Goal: Book appointment/travel/reservation

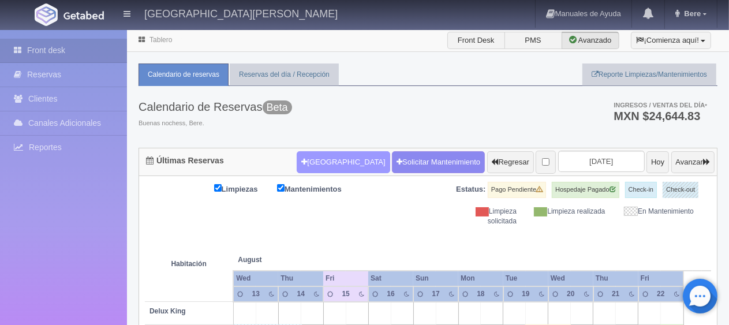
click at [311, 151] on button "[GEOGRAPHIC_DATA]" at bounding box center [343, 162] width 93 height 22
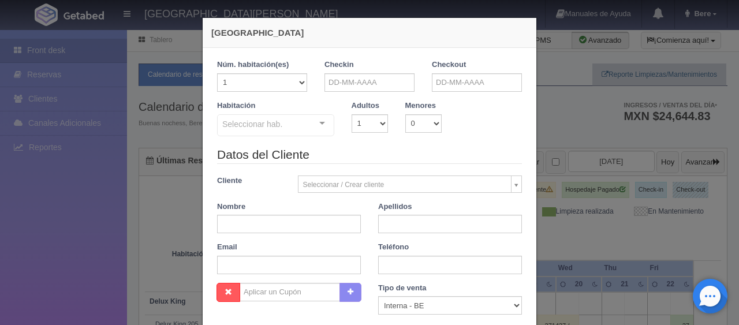
checkbox input "false"
click at [394, 82] on input "text" at bounding box center [370, 82] width 90 height 18
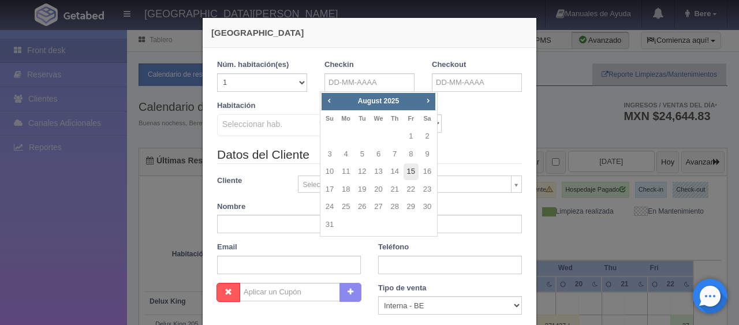
click at [410, 168] on link "15" at bounding box center [411, 171] width 15 height 17
type input "15-08-2025"
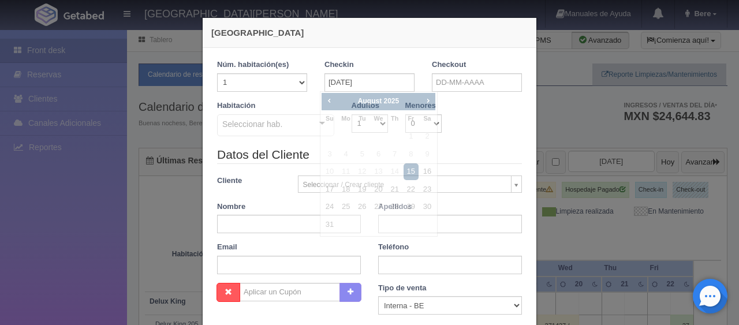
checkbox input "false"
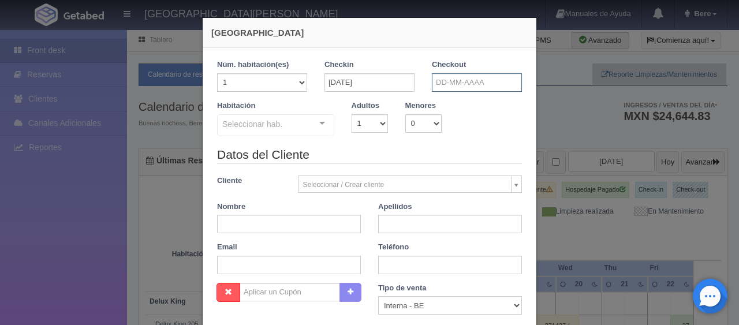
click at [457, 77] on input "text" at bounding box center [477, 82] width 90 height 18
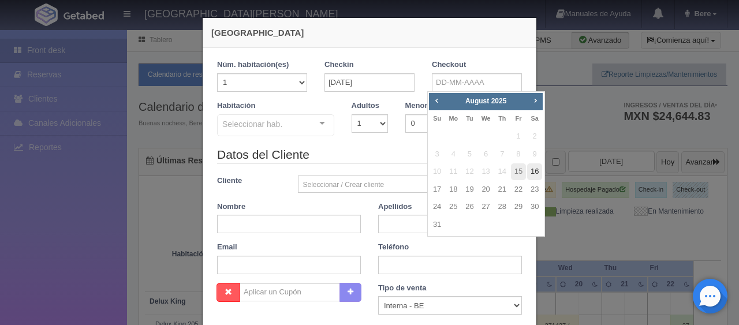
click at [536, 169] on link "16" at bounding box center [534, 171] width 15 height 17
type input "16-08-2025"
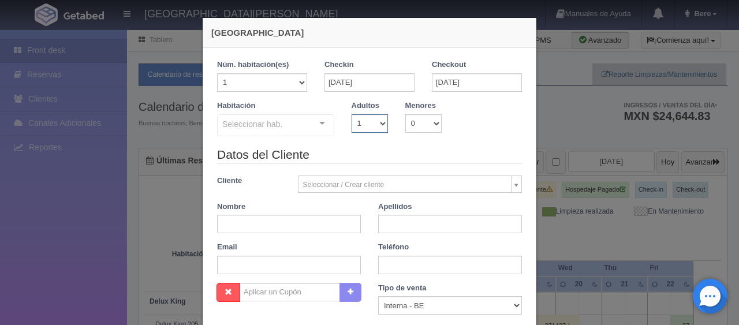
click at [365, 128] on select "1 2 3 4 5 6 7 8 9 10" at bounding box center [370, 123] width 36 height 18
checkbox input "false"
select select "2"
click at [352, 114] on select "1 2 3 4 5 6 7 8 9 10" at bounding box center [370, 123] width 36 height 18
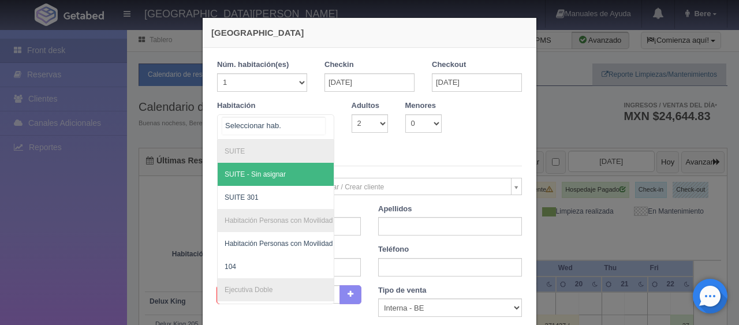
click at [308, 127] on div "SUITE SUITE - Sin asignar SUITE 301 Habitación Personas con Movilidad Reducida …" at bounding box center [275, 126] width 117 height 25
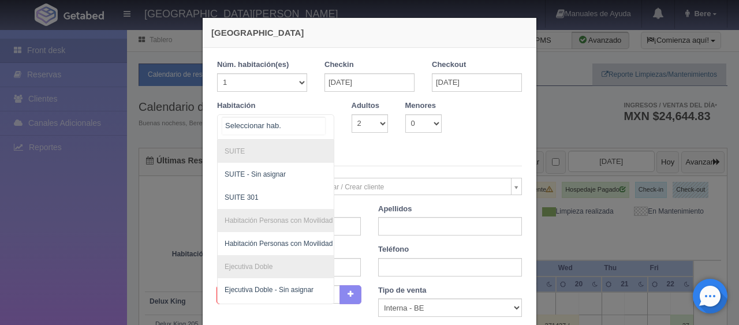
scroll to position [173, 0]
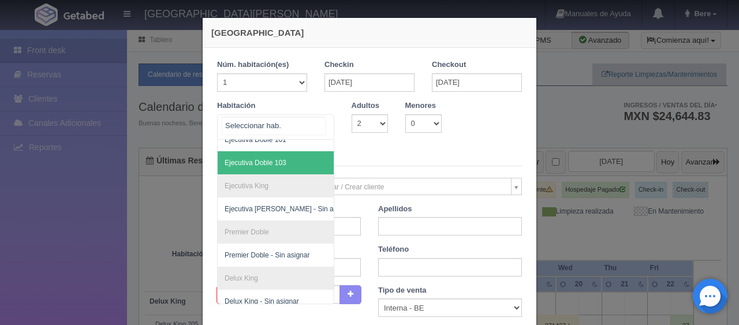
click at [284, 169] on span "Ejecutiva Doble 103" at bounding box center [315, 162] width 194 height 23
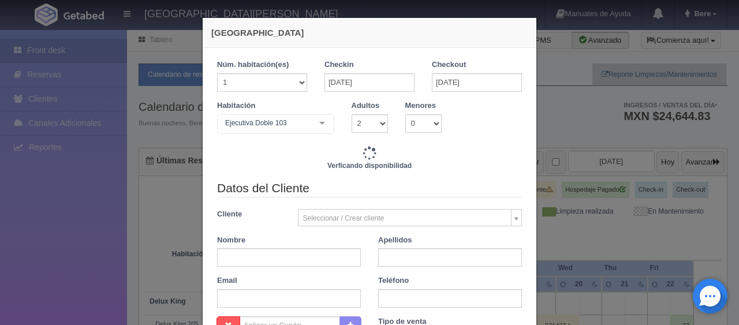
checkbox input "false"
type input "1549.00"
checkbox input "false"
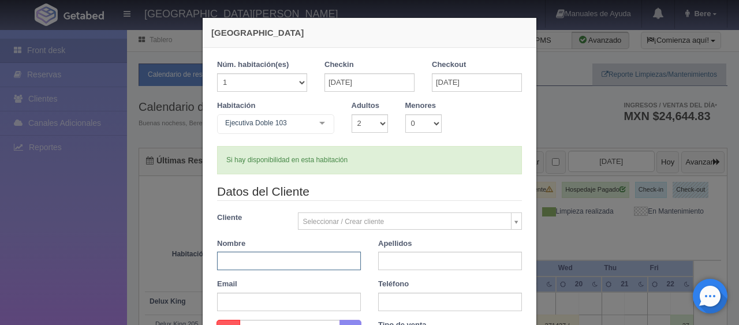
click at [285, 260] on input "text" at bounding box center [289, 261] width 144 height 18
paste input "Javier ALCANTARA"
type input "Javier"
paste input "ALCANTARA"
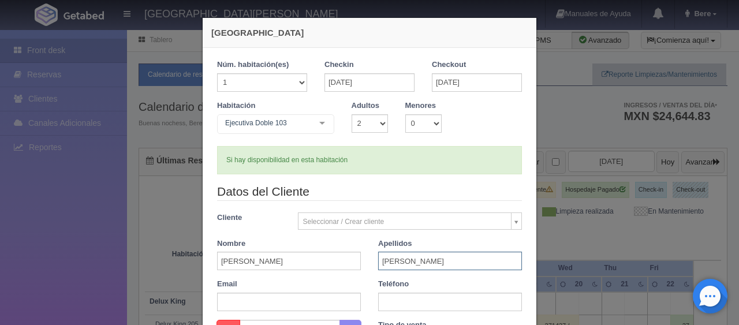
type input "ALCANTARA"
click at [283, 301] on input "text" at bounding box center [289, 302] width 144 height 18
paste input "jalcan.334855@guest.booking.com +52 442 446 8562"
drag, startPoint x: 290, startPoint y: 301, endPoint x: 423, endPoint y: 305, distance: 132.3
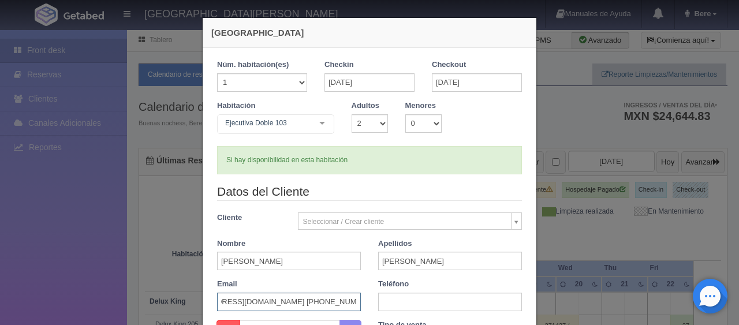
click at [422, 305] on div "Datos del Cliente Cliente Seleccionar / Crear cliente Nuevo Cliente Adriana Nav…" at bounding box center [369, 251] width 322 height 137
type input "jalcan.334855@guest.booking.com"
paste input "+52 442 446 8562"
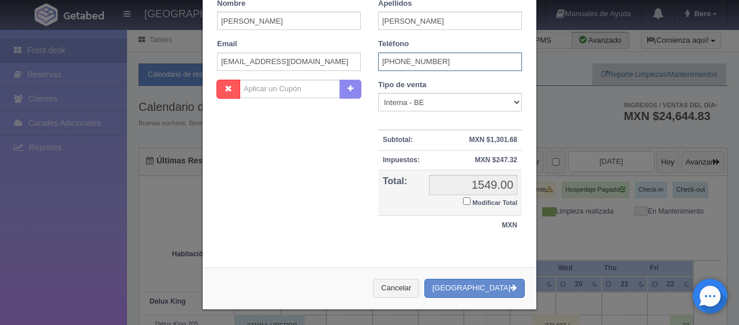
type input "+52 442 446 8562"
click at [454, 102] on select "Correo Electronico Interna - BE Llamada OTA Externa Otro WALK IN" at bounding box center [450, 102] width 144 height 18
select select "extota"
click at [378, 93] on select "Correo Electronico Interna - BE Llamada OTA Externa Otro WALK IN" at bounding box center [450, 102] width 144 height 18
click at [489, 196] on label "Modificar Total" at bounding box center [490, 201] width 54 height 13
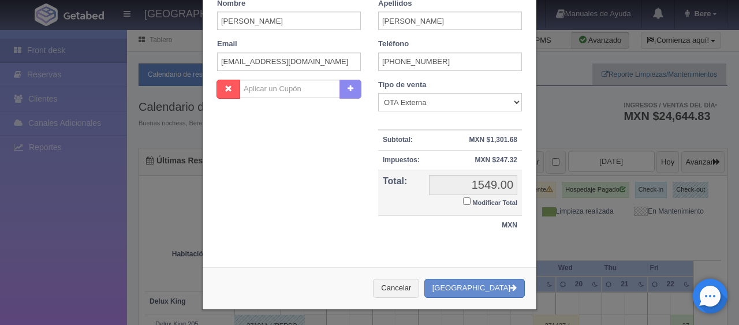
click at [471, 197] on input "Modificar Total" at bounding box center [467, 201] width 8 height 8
checkbox input "true"
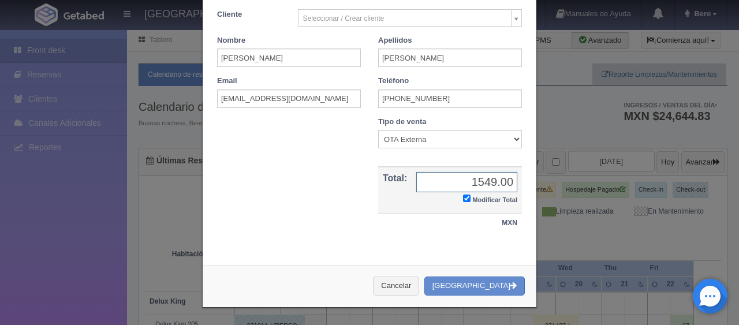
scroll to position [201, 0]
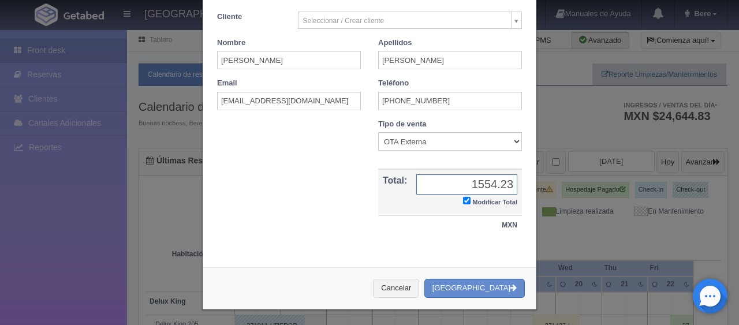
type input "1554.23"
click at [373, 279] on button "Cancelar" at bounding box center [396, 288] width 46 height 19
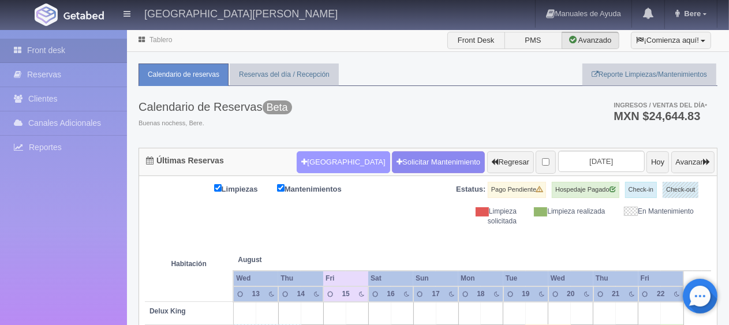
click at [334, 164] on button "[GEOGRAPHIC_DATA]" at bounding box center [343, 162] width 93 height 22
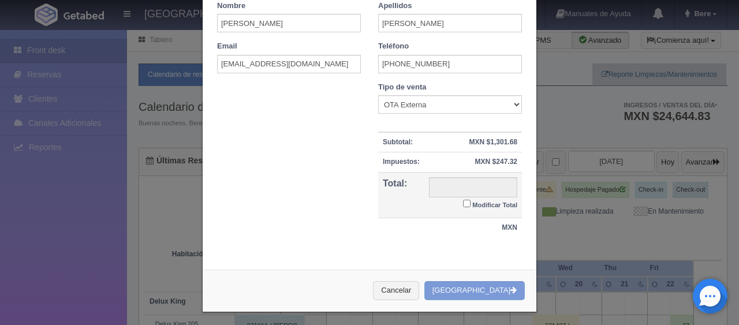
scroll to position [164, 0]
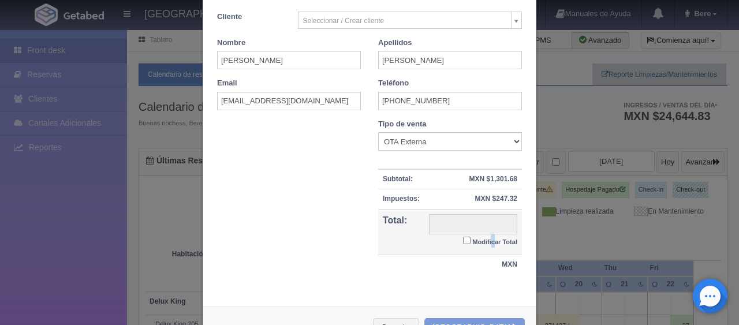
click at [489, 238] on small "Modificar Total" at bounding box center [494, 241] width 45 height 7
click at [471, 237] on input "Modificar Total" at bounding box center [467, 241] width 8 height 8
checkbox input "true"
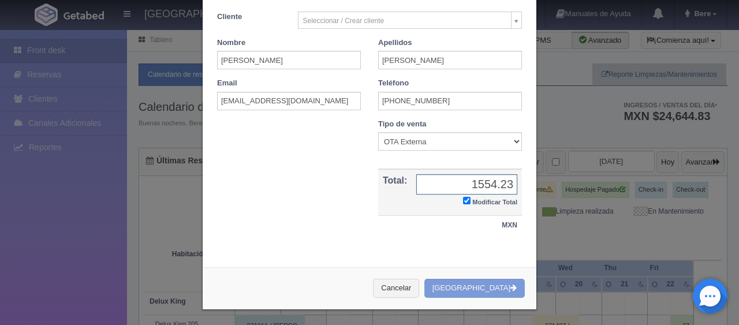
type input "1554.23"
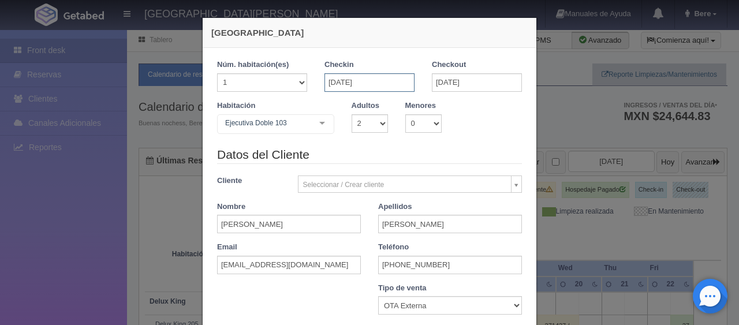
click at [395, 76] on input "15-08-2025" at bounding box center [370, 82] width 90 height 18
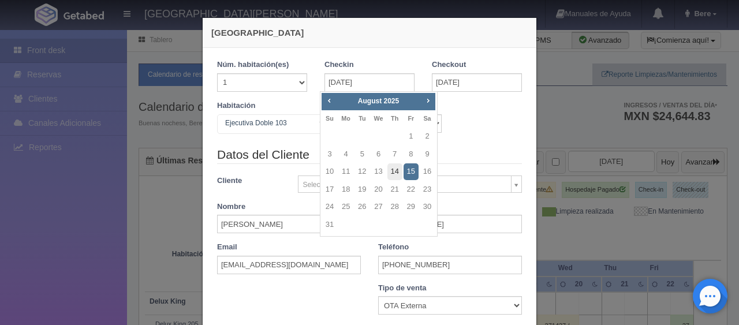
click at [393, 170] on link "14" at bounding box center [394, 171] width 15 height 17
type input "14-08-2025"
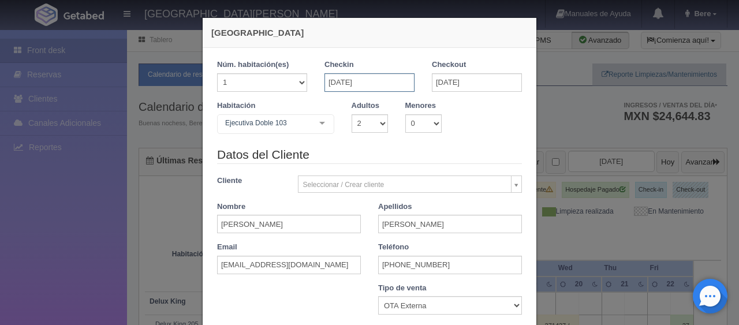
click at [390, 88] on input "14-08-2025" at bounding box center [370, 82] width 90 height 18
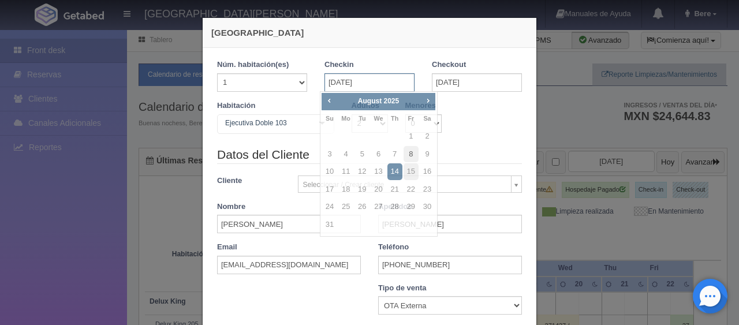
checkbox input "false"
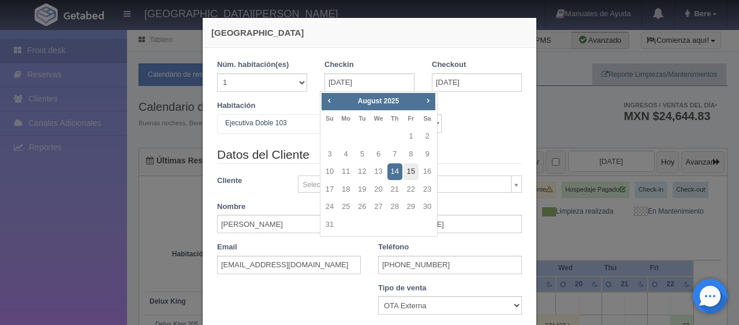
click at [406, 171] on link "15" at bounding box center [411, 171] width 15 height 17
type input "15-08-2025"
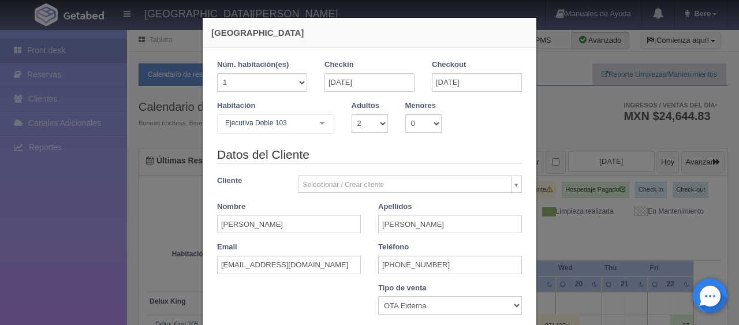
scroll to position [146, 0]
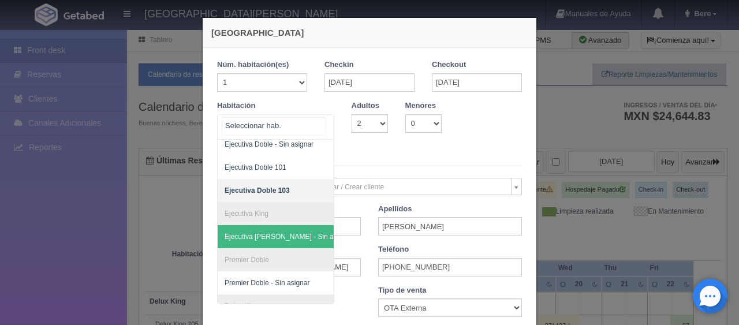
click at [258, 215] on li "Ejecutiva King" at bounding box center [315, 213] width 194 height 23
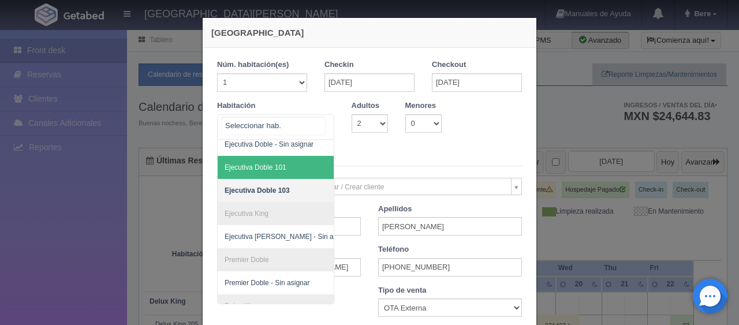
click at [286, 165] on span "Ejecutiva Doble 101" at bounding box center [315, 167] width 194 height 23
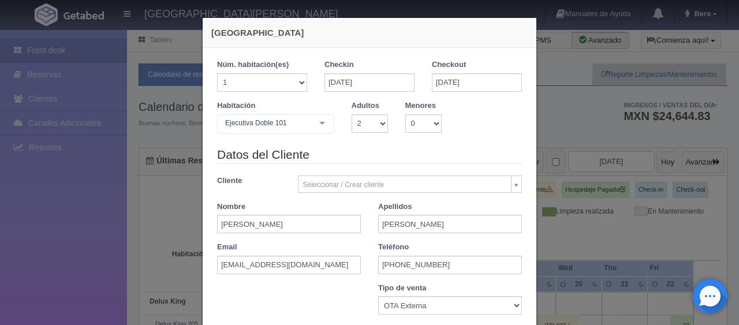
checkbox input "false"
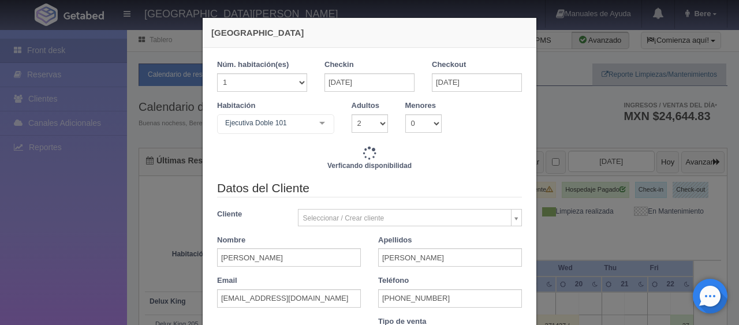
click at [289, 129] on div "Ejecutiva Doble 101" at bounding box center [275, 124] width 117 height 20
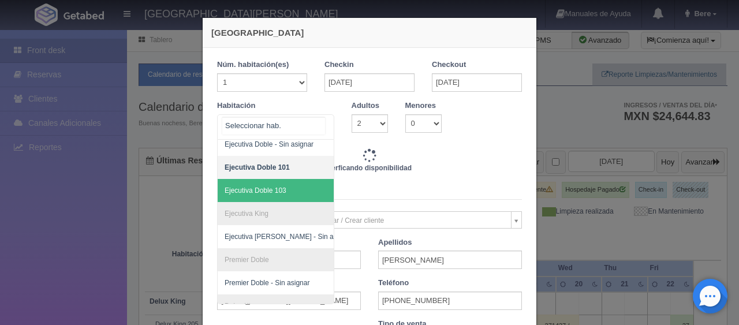
type input "1549.00"
checkbox input "false"
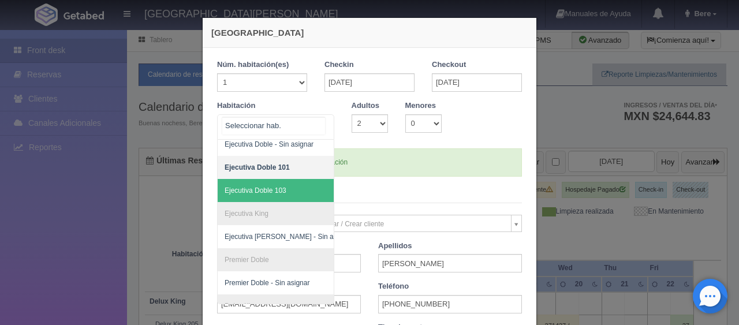
click at [297, 193] on span "Ejecutiva Doble 103" at bounding box center [315, 190] width 194 height 23
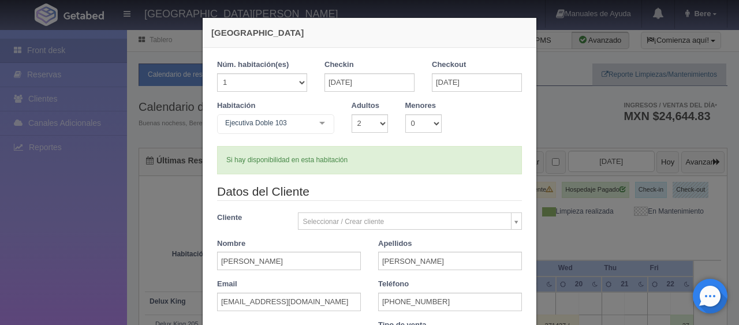
checkbox input "false"
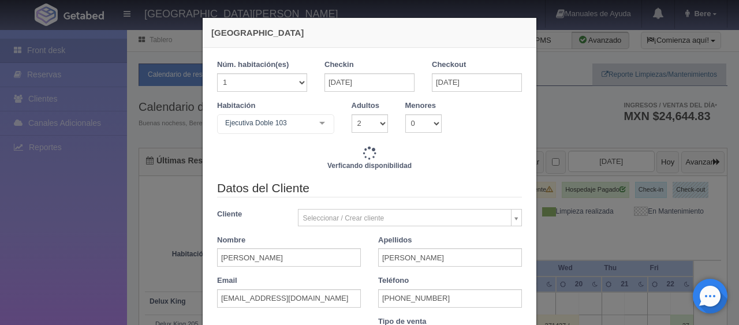
type input "1549.00"
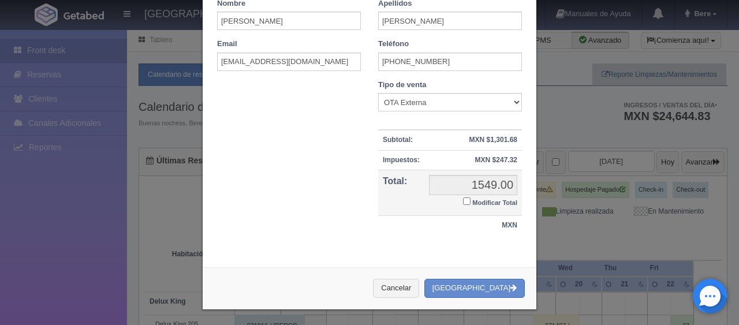
click at [482, 199] on small "Modificar Total" at bounding box center [494, 202] width 45 height 7
click at [471, 199] on input "Modificar Total" at bounding box center [467, 201] width 8 height 8
checkbox input "true"
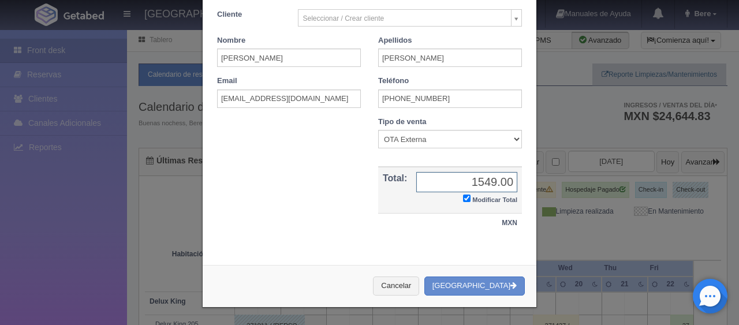
scroll to position [201, 0]
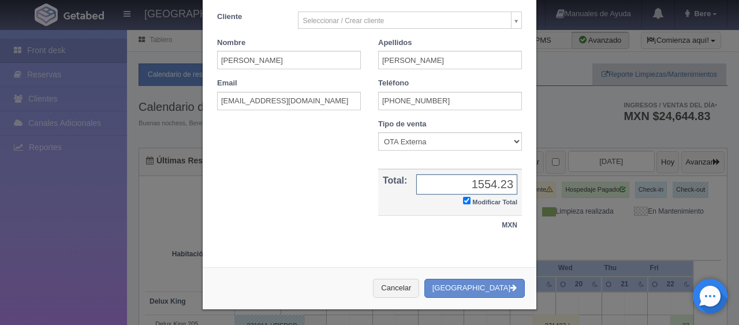
type input "1554.23"
click at [424, 279] on button "[GEOGRAPHIC_DATA]" at bounding box center [474, 288] width 100 height 19
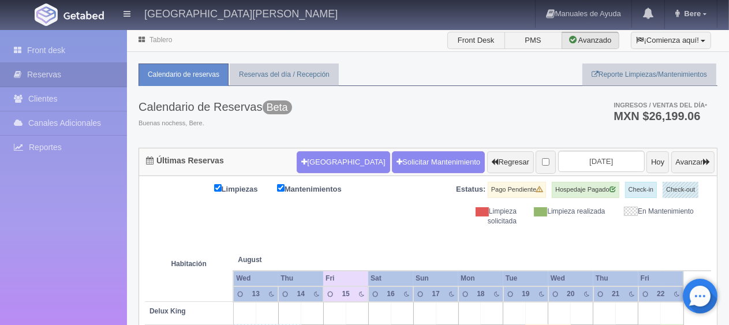
click at [408, 197] on div "Limpiezas Mantenimientos Estatus: Pago Pendiente Hospedaje Pagado Check-in Chec…" at bounding box center [428, 204] width 566 height 44
click at [385, 217] on div "Limpiezas Mantenimientos Estatus: Pago Pendiente Hospedaje Pagado Check-in Chec…" at bounding box center [428, 204] width 566 height 44
